Goal: Use online tool/utility: Utilize a website feature to perform a specific function

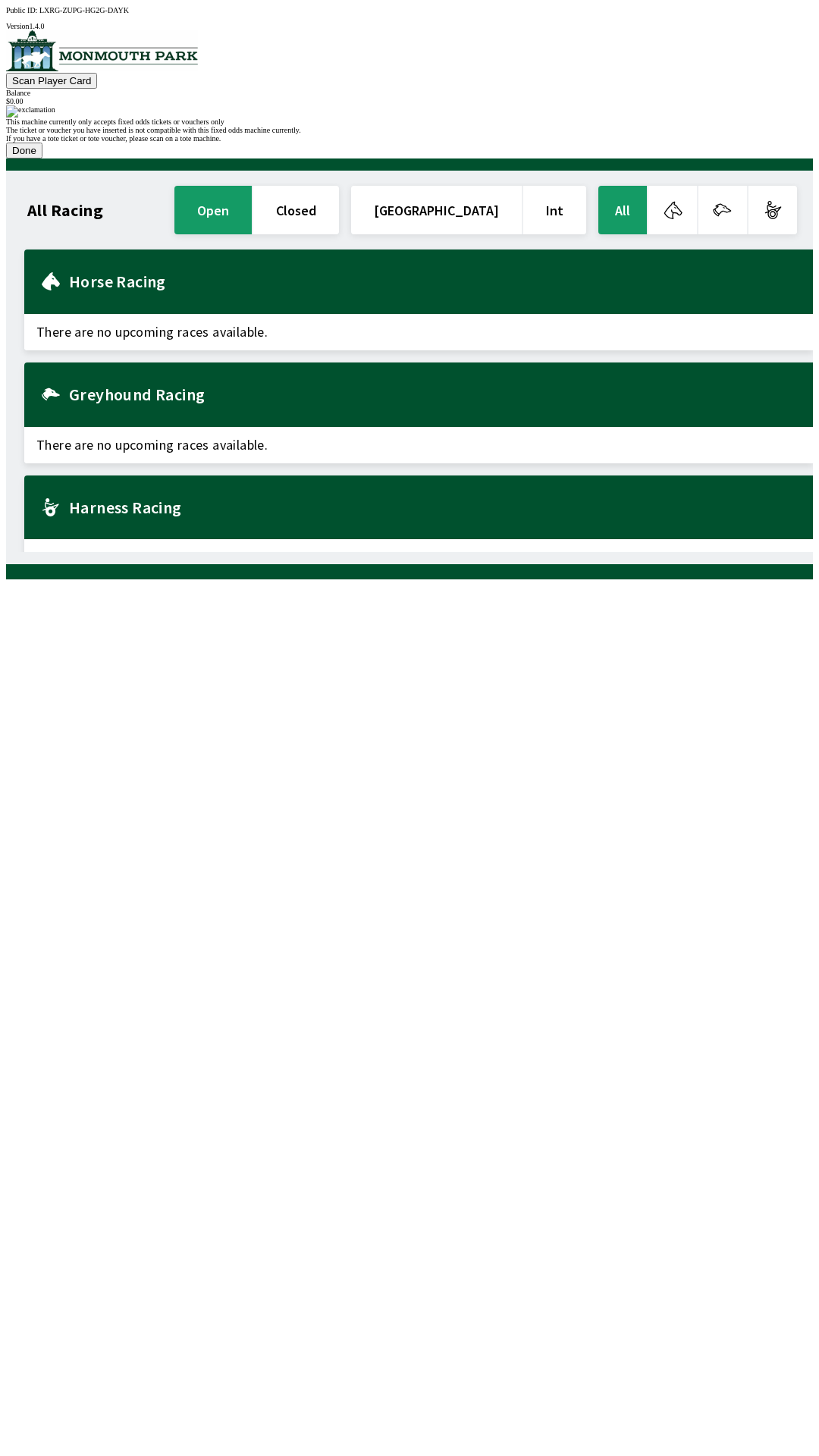
click at [42, 159] on button "Done" at bounding box center [24, 150] width 37 height 16
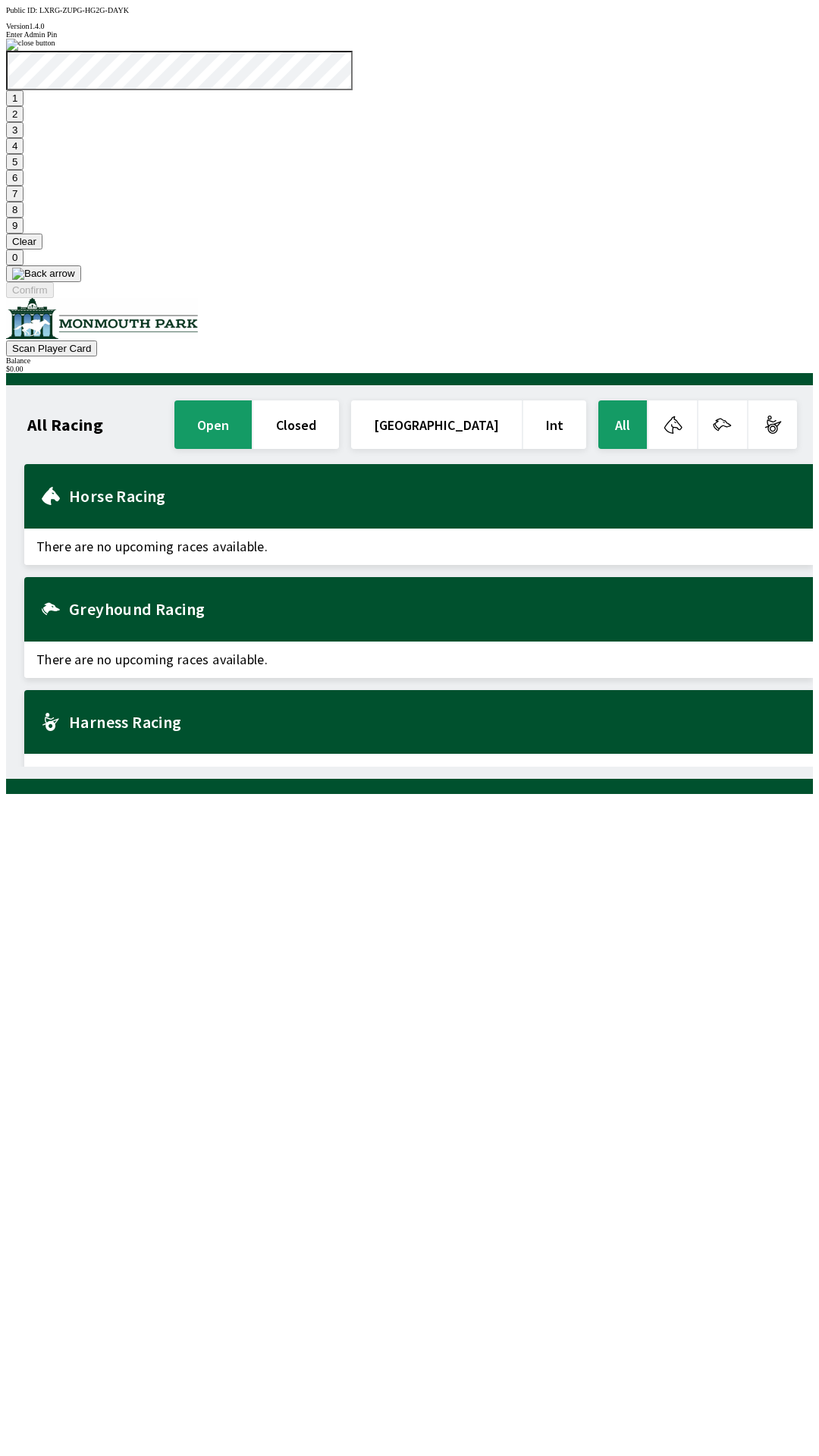
click at [23, 106] on button "1" at bounding box center [14, 98] width 17 height 16
click at [81, 282] on button at bounding box center [43, 273] width 75 height 16
click at [42, 250] on button "Clear" at bounding box center [24, 241] width 37 height 16
click at [75, 279] on img at bounding box center [43, 274] width 63 height 13
click at [81, 282] on button at bounding box center [43, 273] width 75 height 16
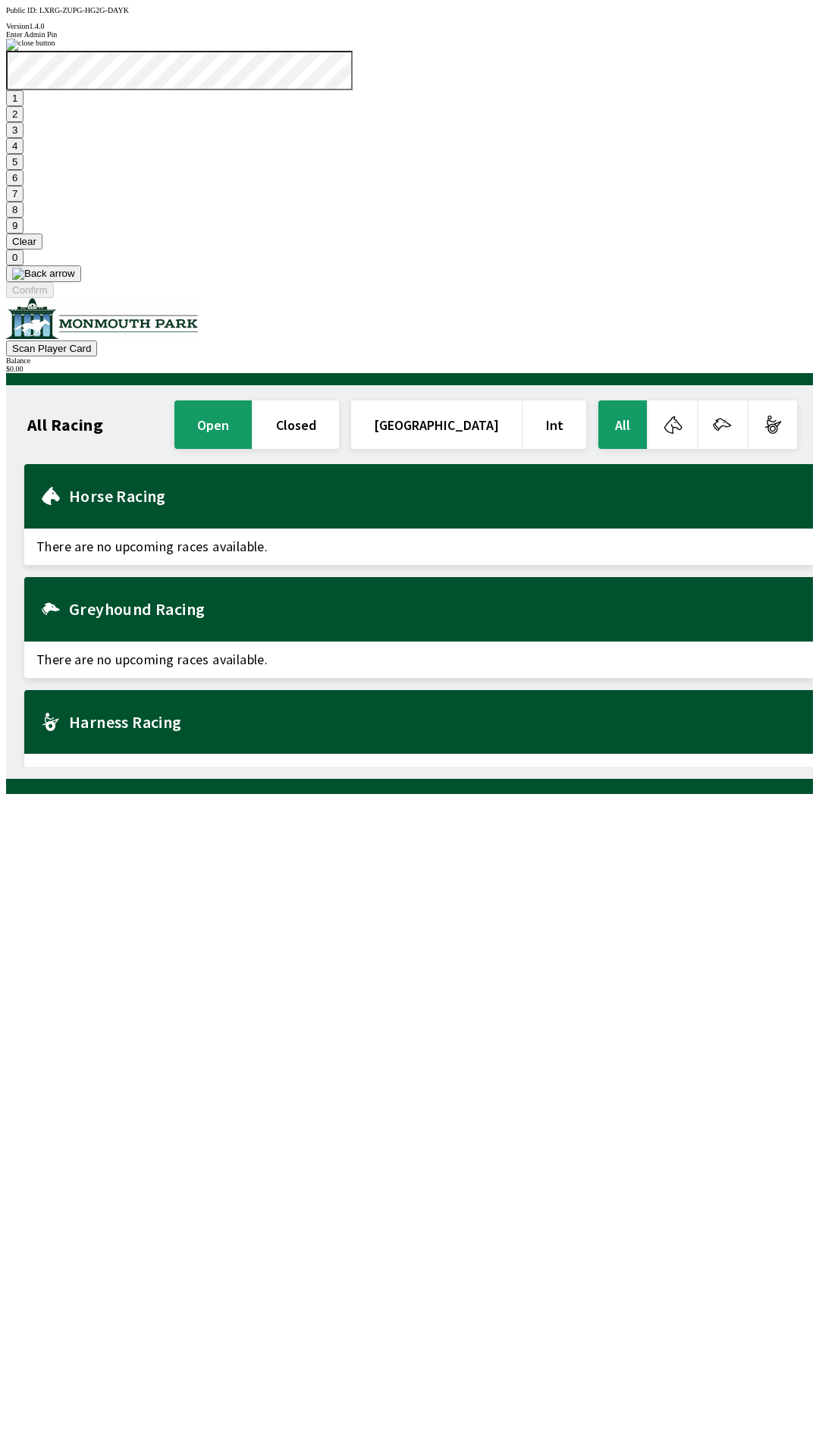
click at [23, 106] on button "1" at bounding box center [14, 98] width 17 height 16
click at [23, 233] on button "9" at bounding box center [14, 225] width 17 height 16
click at [23, 201] on button "7" at bounding box center [14, 194] width 17 height 16
click at [23, 138] on button "3" at bounding box center [14, 130] width 17 height 16
click at [54, 298] on button "Confirm" at bounding box center [30, 290] width 48 height 16
